Goal: Browse casually

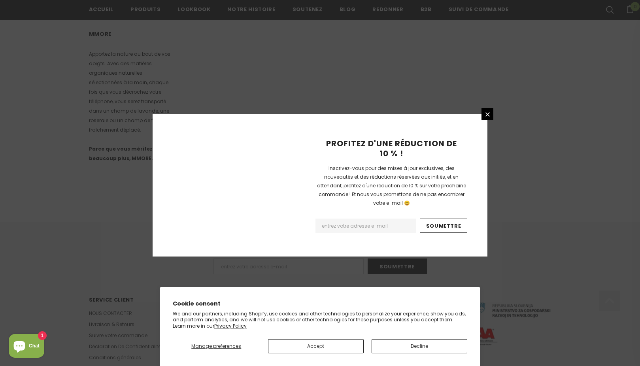
scroll to position [463, 0]
